Goal: Transaction & Acquisition: Obtain resource

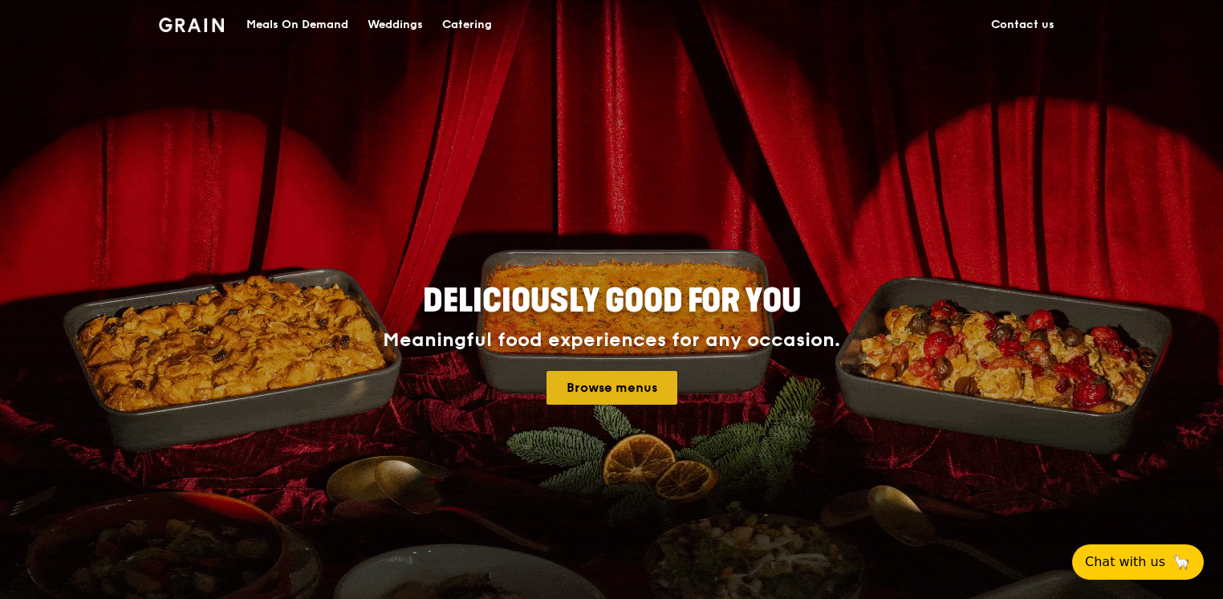
click at [588, 397] on link "Browse menus" at bounding box center [611, 388] width 131 height 34
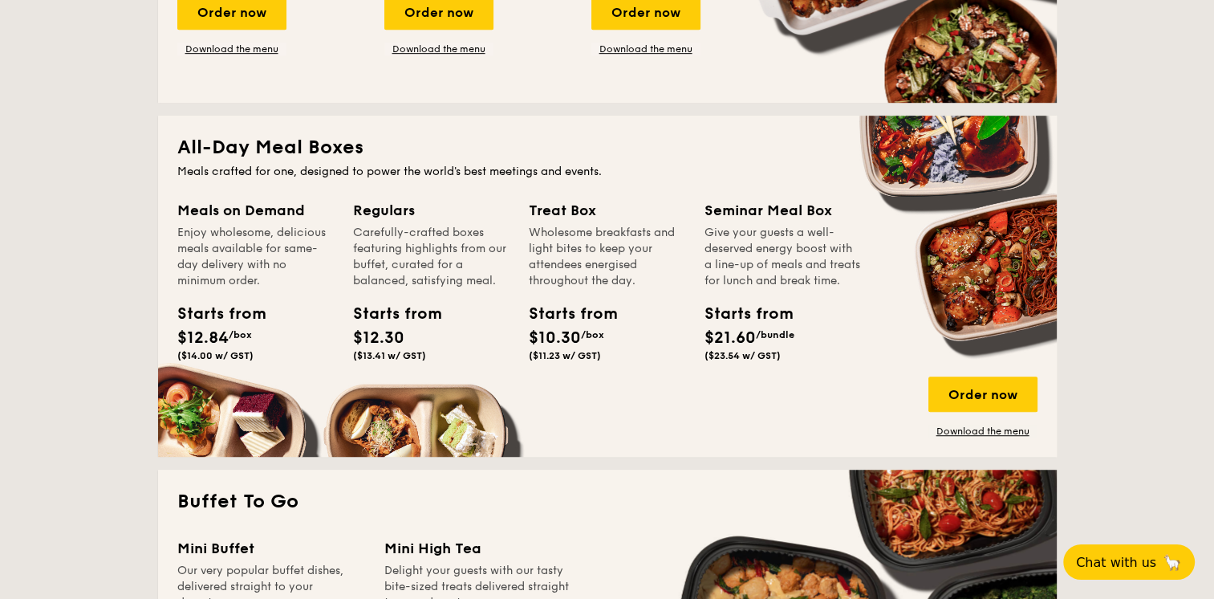
scroll to position [966, 0]
click at [244, 327] on div "Starts from $12.84 /box ($14.00 w/ GST)" at bounding box center [213, 331] width 72 height 59
drag, startPoint x: 244, startPoint y: 327, endPoint x: 225, endPoint y: 213, distance: 114.6
click at [225, 213] on div "Meals on Demand" at bounding box center [255, 210] width 156 height 22
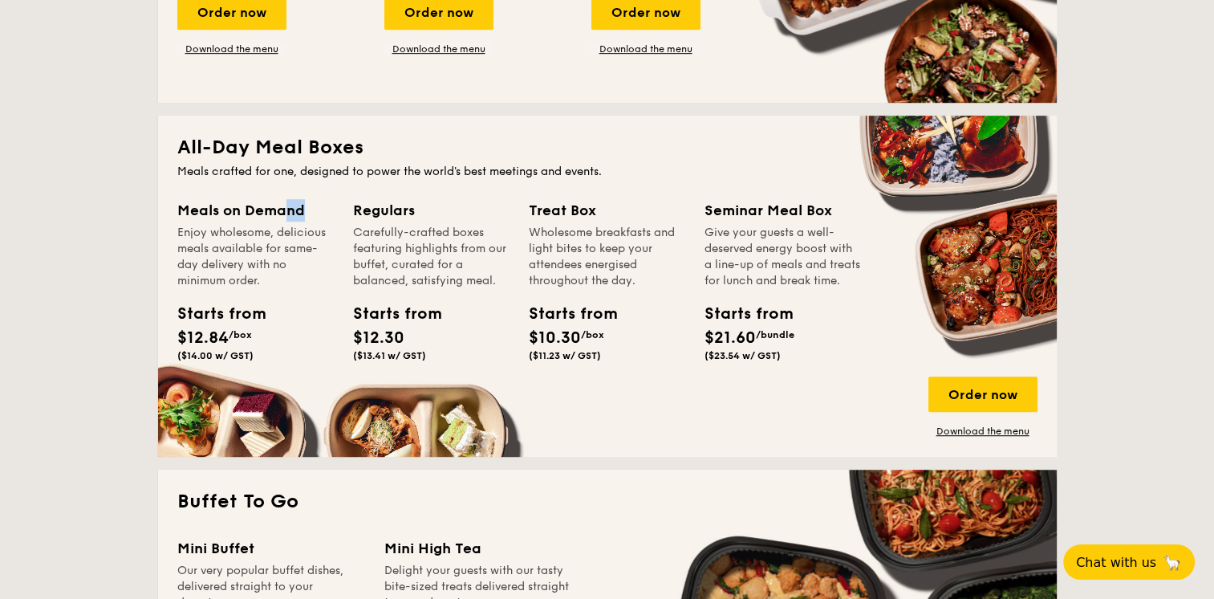
click at [225, 213] on div "Meals on Demand" at bounding box center [255, 210] width 156 height 22
click at [967, 428] on link "Download the menu" at bounding box center [982, 430] width 109 height 13
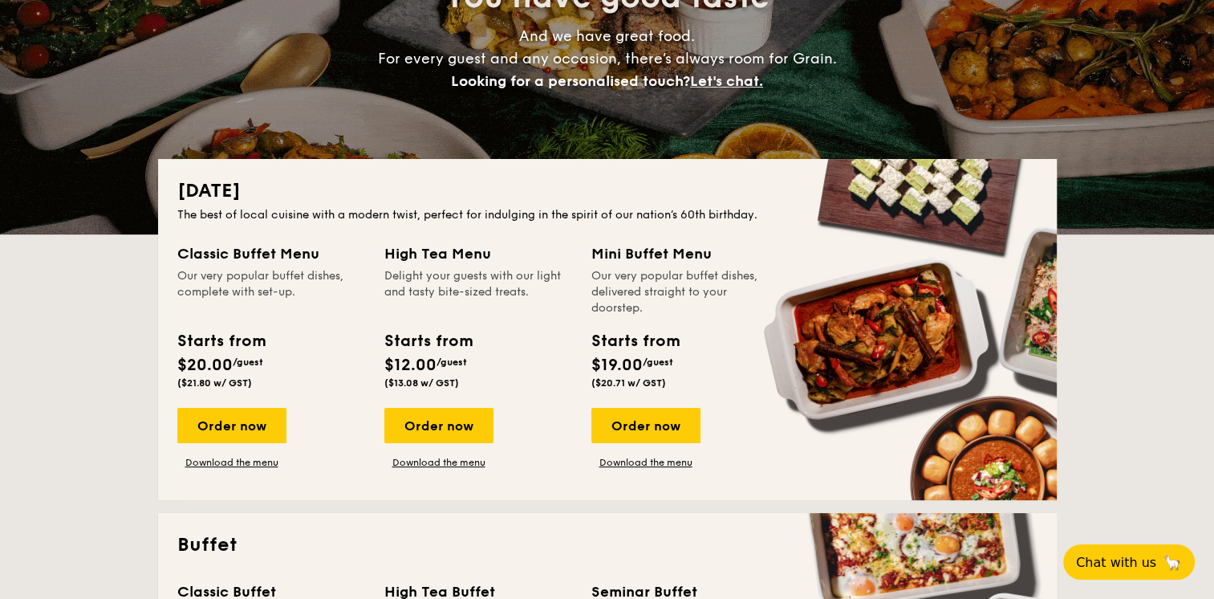
scroll to position [0, 0]
